Goal: Information Seeking & Learning: Learn about a topic

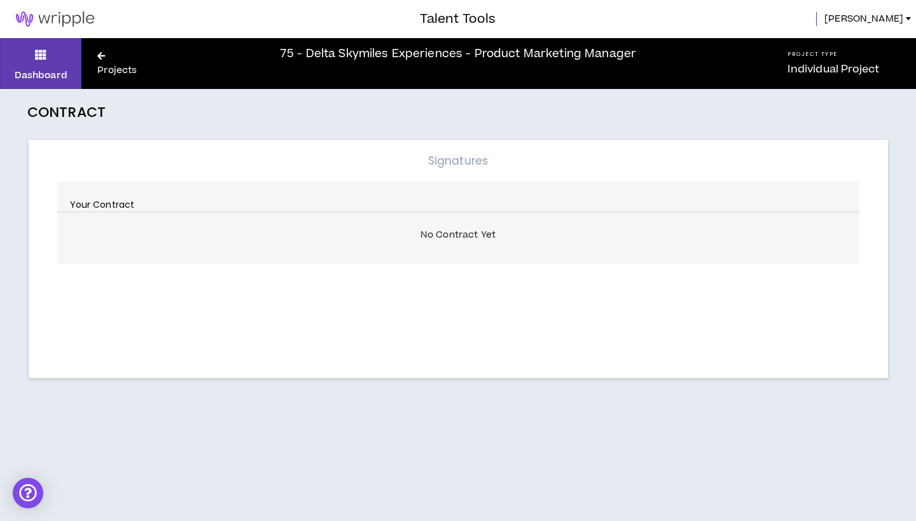
click at [111, 59] on link "Projects" at bounding box center [122, 64] width 83 height 29
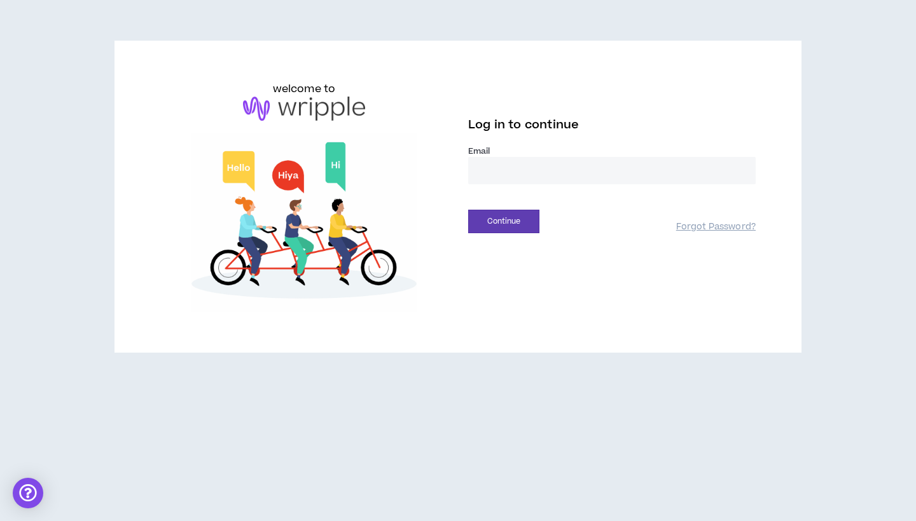
type input "**********"
click at [512, 216] on button "Continue" at bounding box center [503, 222] width 71 height 24
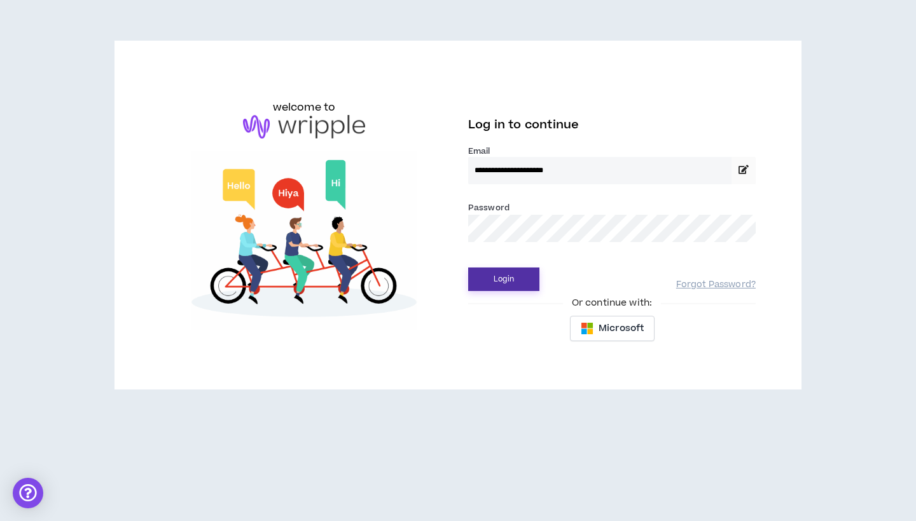
click at [507, 275] on button "Login" at bounding box center [503, 280] width 71 height 24
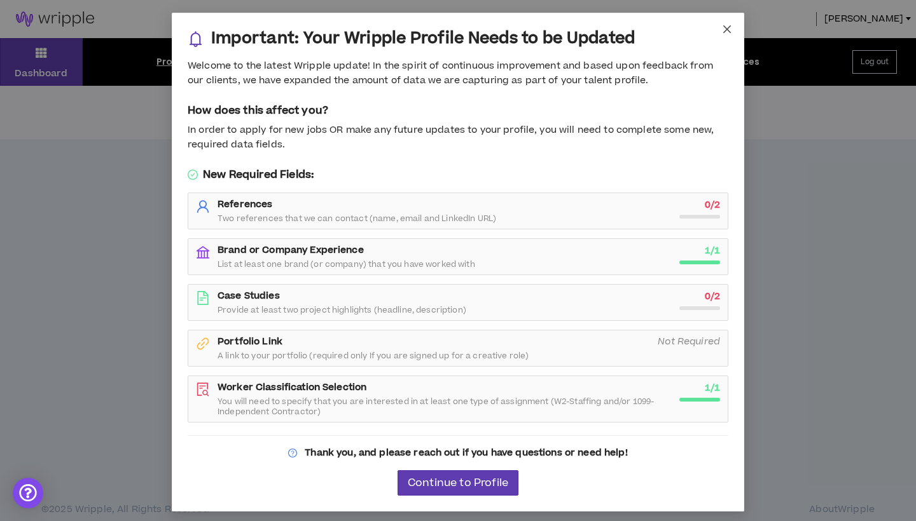
click at [733, 28] on span "Close" at bounding box center [727, 30] width 34 height 34
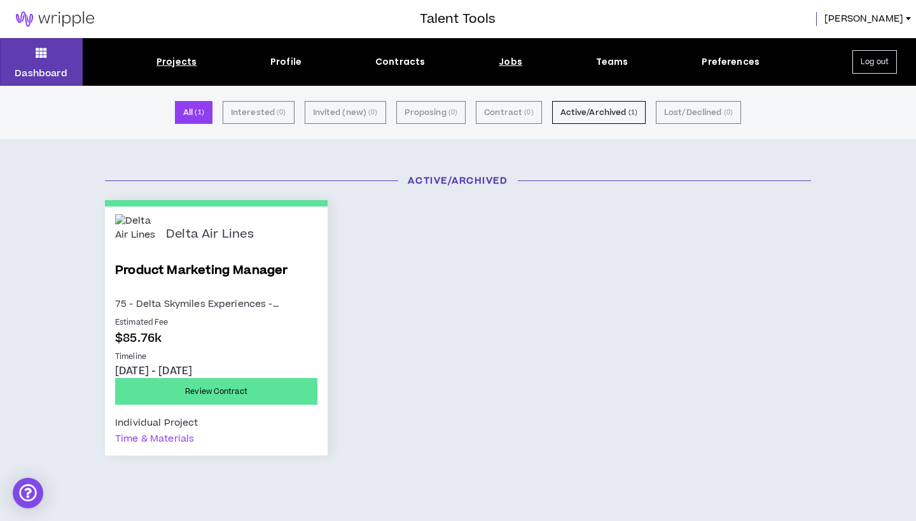
click at [504, 60] on div "Jobs" at bounding box center [511, 61] width 24 height 13
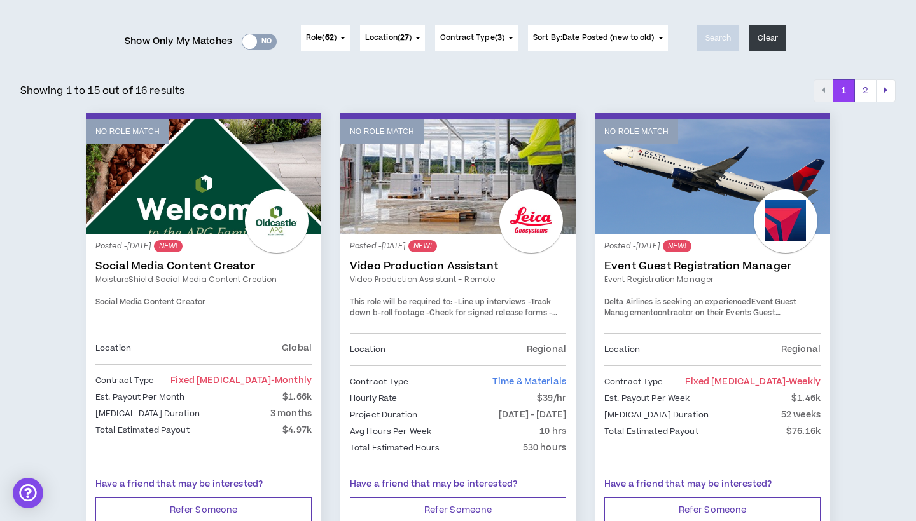
scroll to position [154, 0]
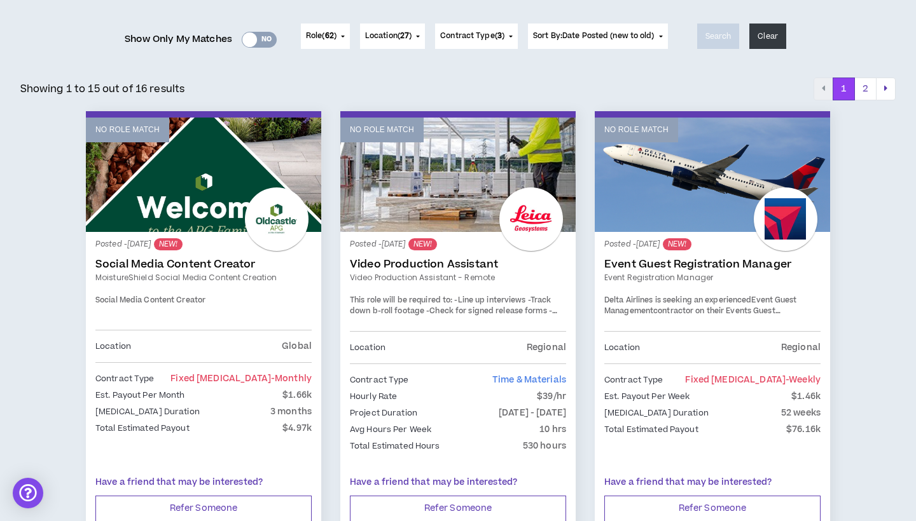
click at [661, 203] on link "No Role Match" at bounding box center [712, 175] width 235 height 114
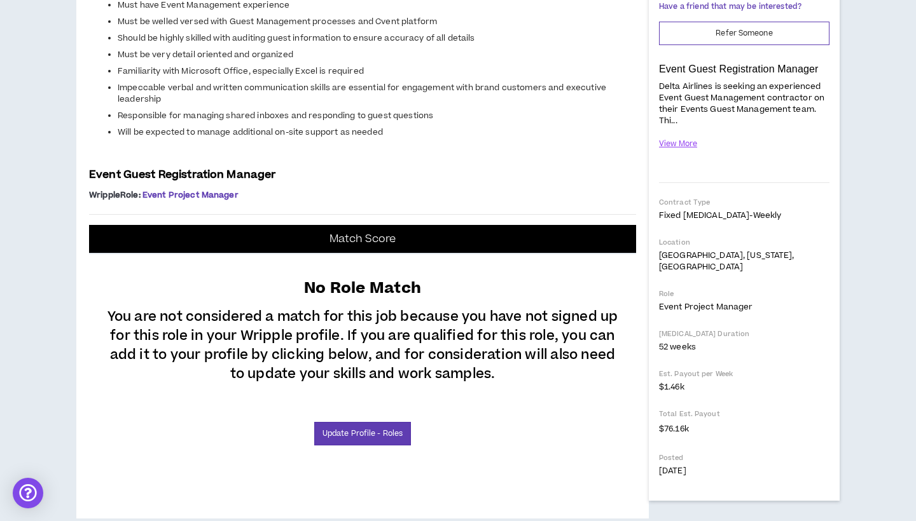
scroll to position [244, 0]
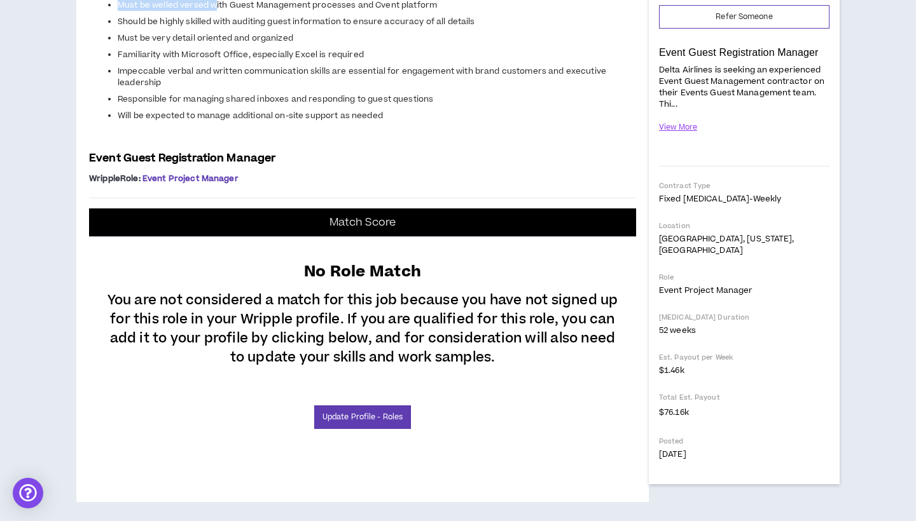
drag, startPoint x: 124, startPoint y: 219, endPoint x: 216, endPoint y: 278, distance: 109.2
click at [216, 143] on span "Delta Airlines is seeking an experienced Event Guest Registration contractor on…" at bounding box center [362, 42] width 547 height 202
click at [216, 11] on span "Must be welled versed with Guest Management processes and Cvent platform" at bounding box center [277, 4] width 319 height 11
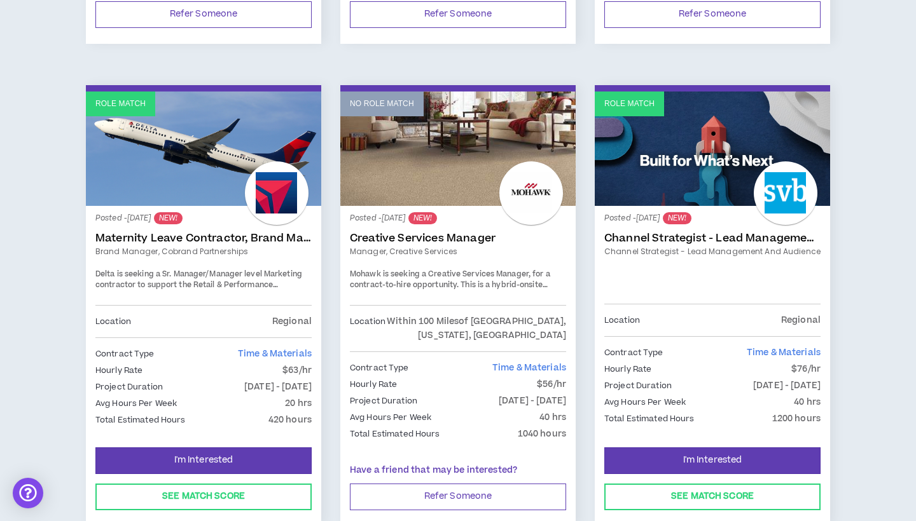
scroll to position [650, 0]
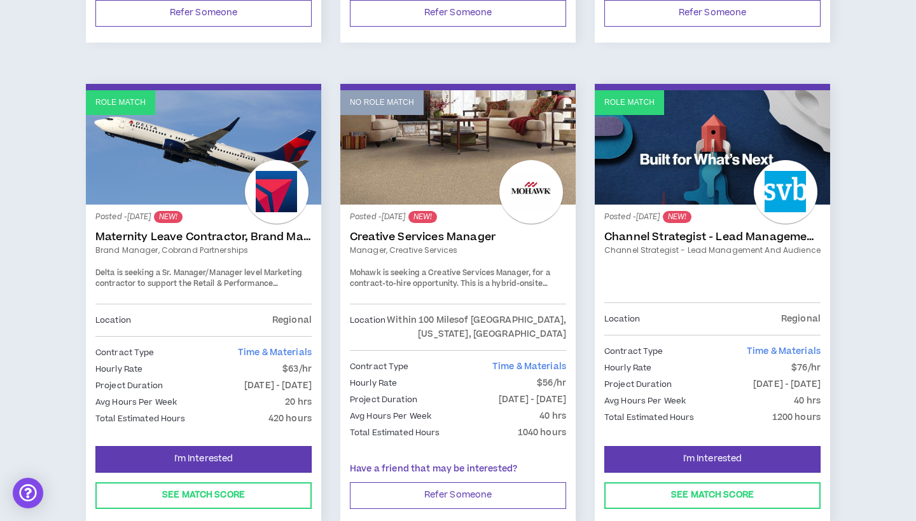
click at [671, 231] on link "Channel Strategist - Lead Management and Audience" at bounding box center [712, 237] width 216 height 13
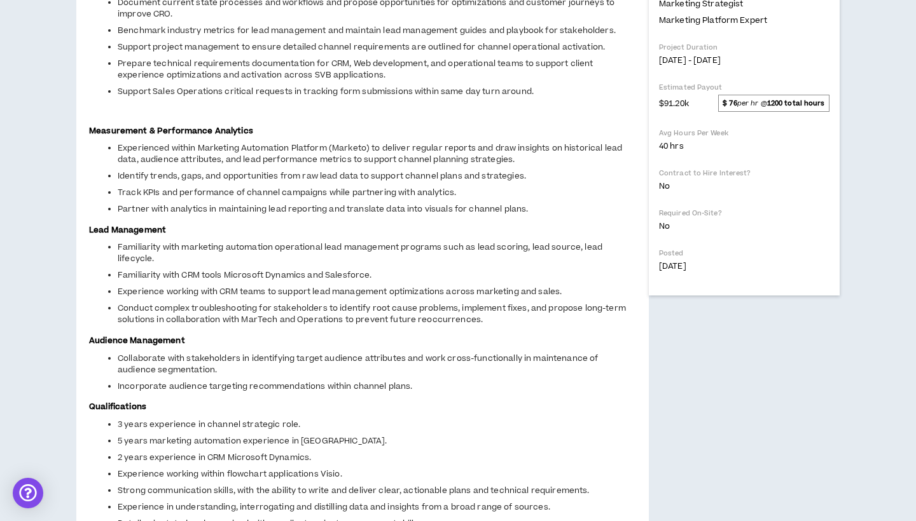
scroll to position [437, 0]
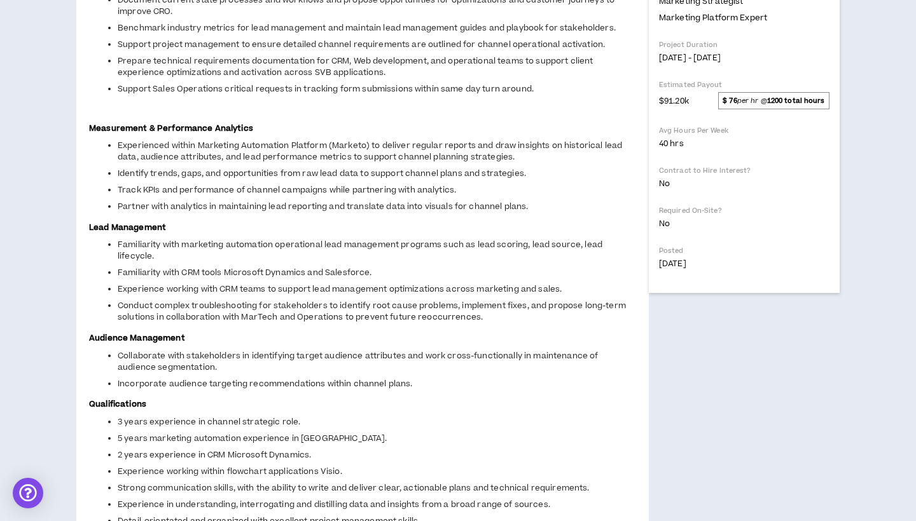
drag, startPoint x: 193, startPoint y: 48, endPoint x: 271, endPoint y: 119, distance: 104.9
drag, startPoint x: 123, startPoint y: 137, endPoint x: 193, endPoint y: 151, distance: 72.0
click at [193, 151] on span "Overview Silicon Valley Bank is seeking a Channel Strategist focused on lead ma…" at bounding box center [362, 136] width 547 height 815
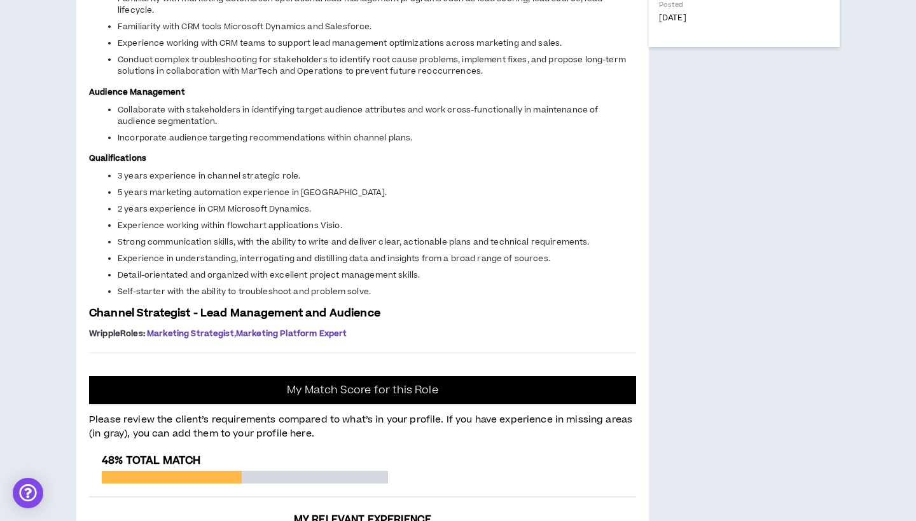
scroll to position [687, 0]
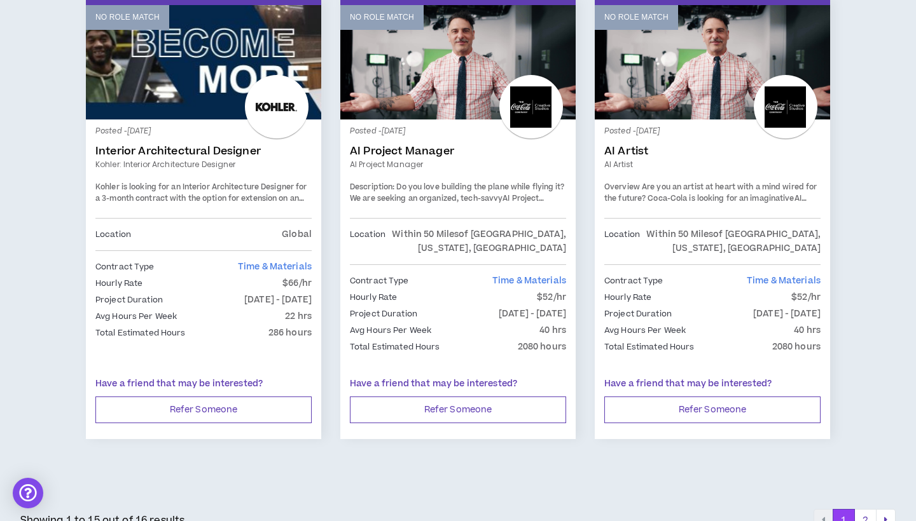
scroll to position [2167, 0]
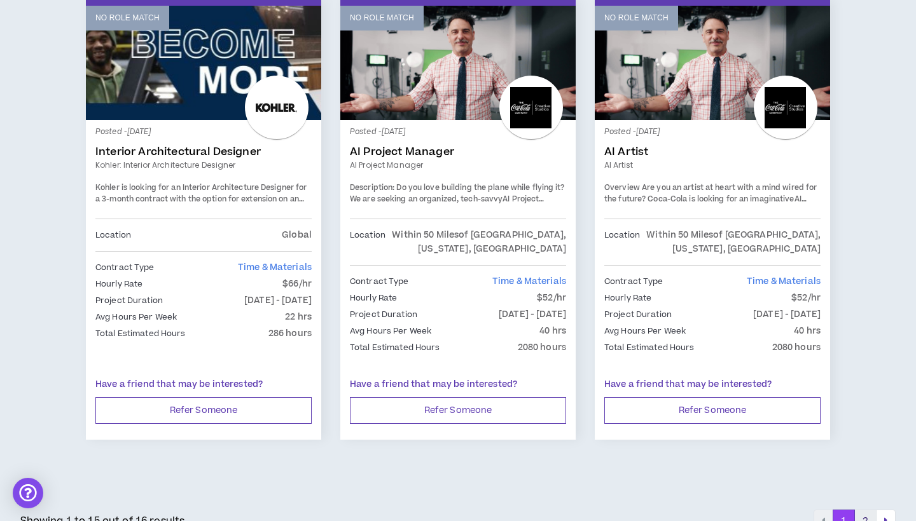
click at [867, 510] on button "2" at bounding box center [865, 521] width 22 height 23
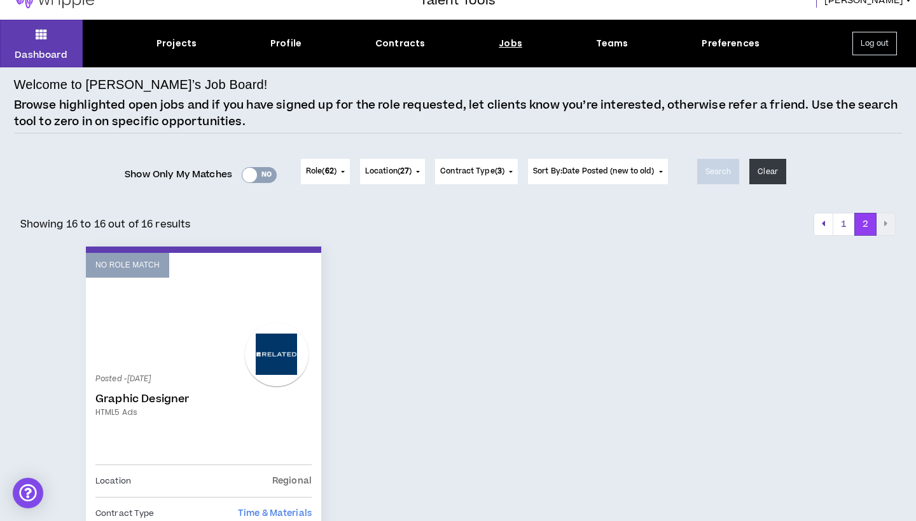
scroll to position [19, 0]
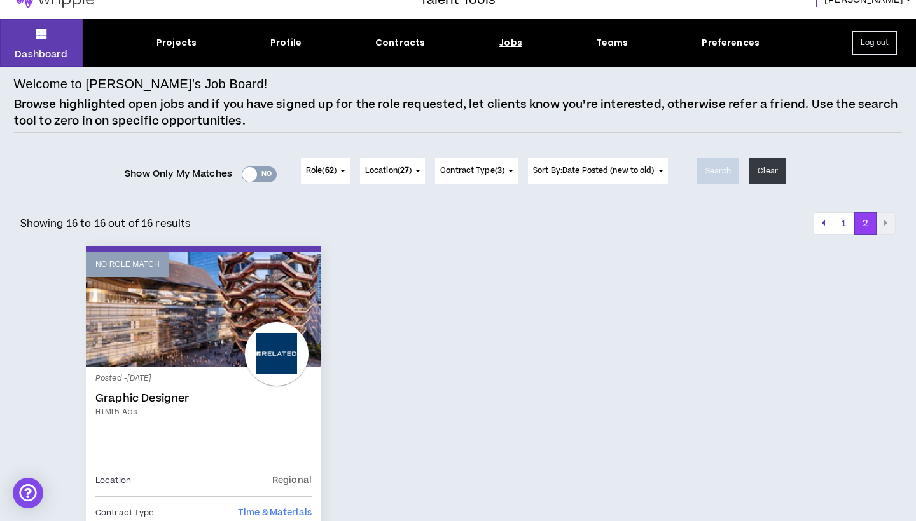
click at [378, 172] on span "Location ( 27 )" at bounding box center [388, 170] width 46 height 11
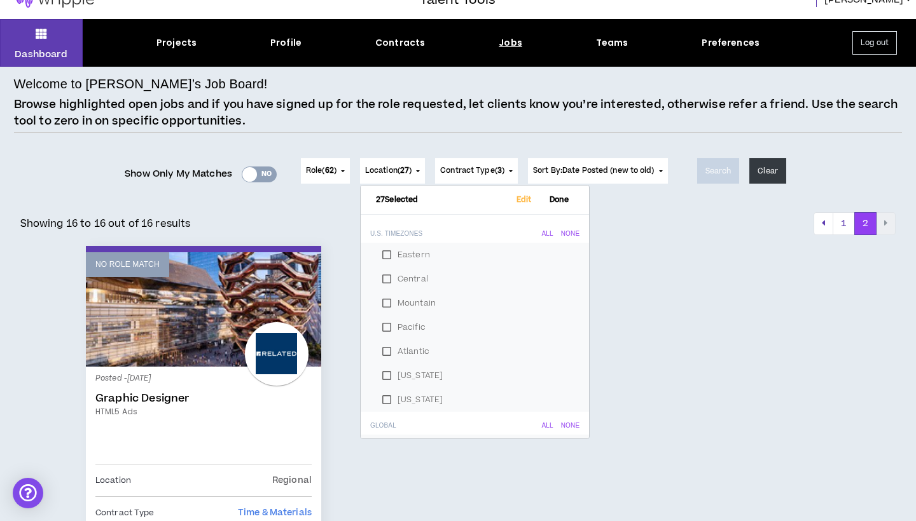
click at [328, 156] on div "Role ( 62 ) 62 Selected Edit Done Experience & Design All None Instructional De…" at bounding box center [484, 171] width 377 height 51
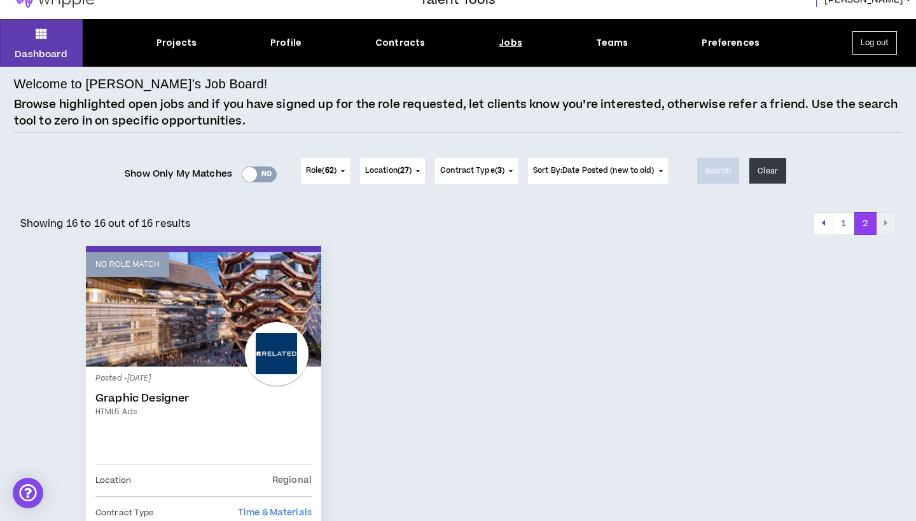
click at [329, 164] on button "Role ( 62 )" at bounding box center [325, 170] width 49 height 25
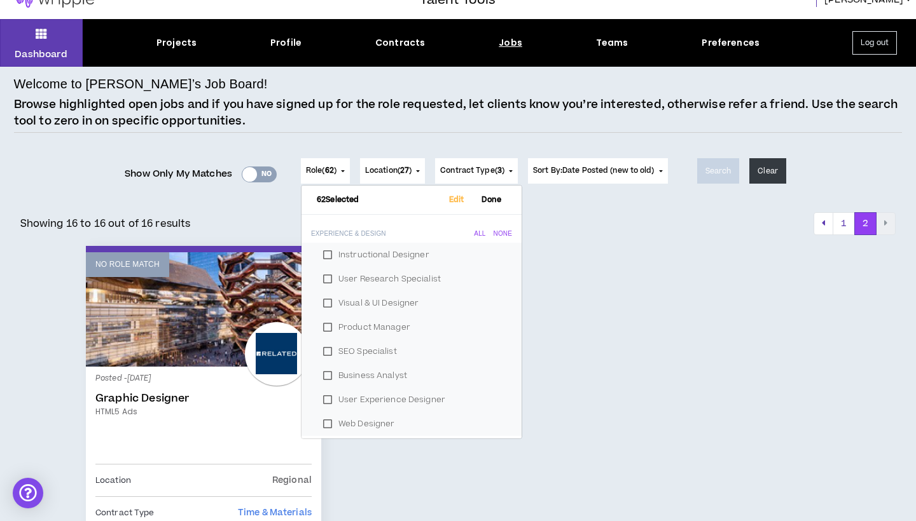
scroll to position [-1, 0]
click at [642, 331] on div "No Role Match Posted - [DATE] Graphic Designer HTML5 Ads Location Regional Cont…" at bounding box center [457, 466] width 763 height 441
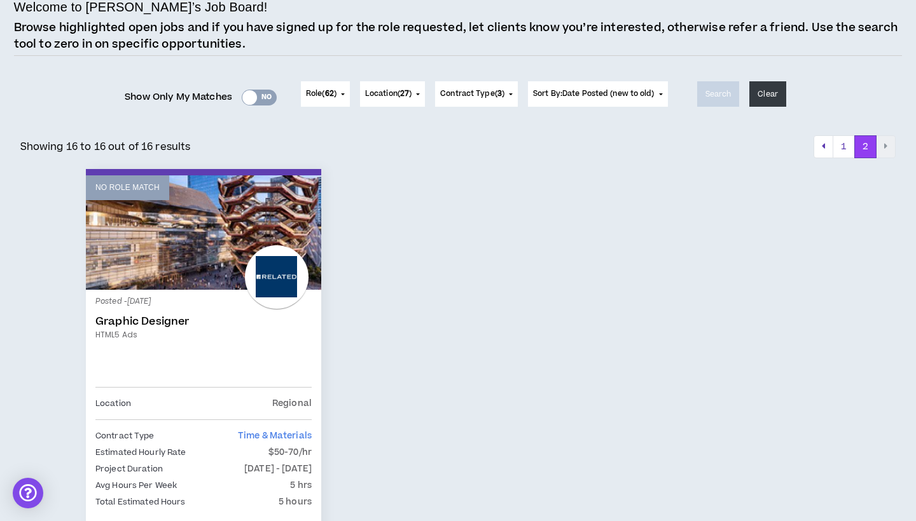
scroll to position [99, 0]
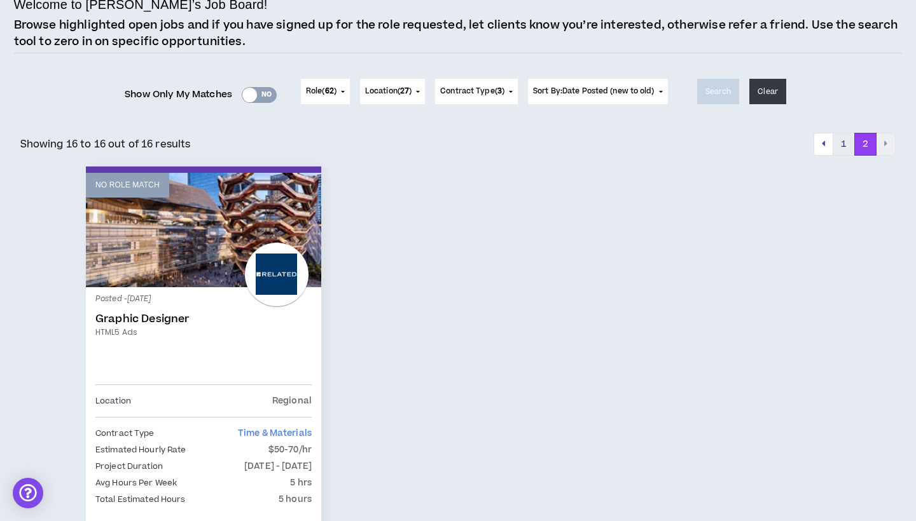
click at [843, 146] on button "1" at bounding box center [843, 144] width 22 height 23
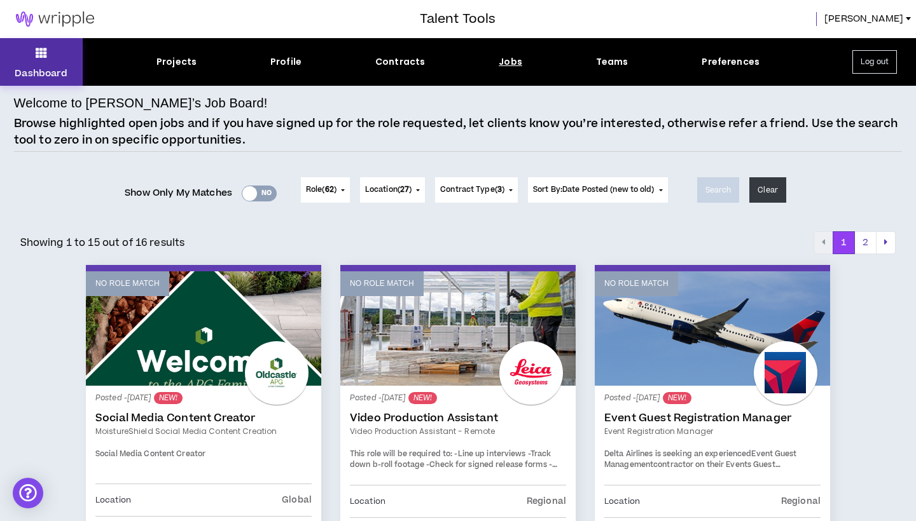
click at [24, 49] on button "Dashboard" at bounding box center [41, 62] width 83 height 48
